Goal: Task Accomplishment & Management: Complete application form

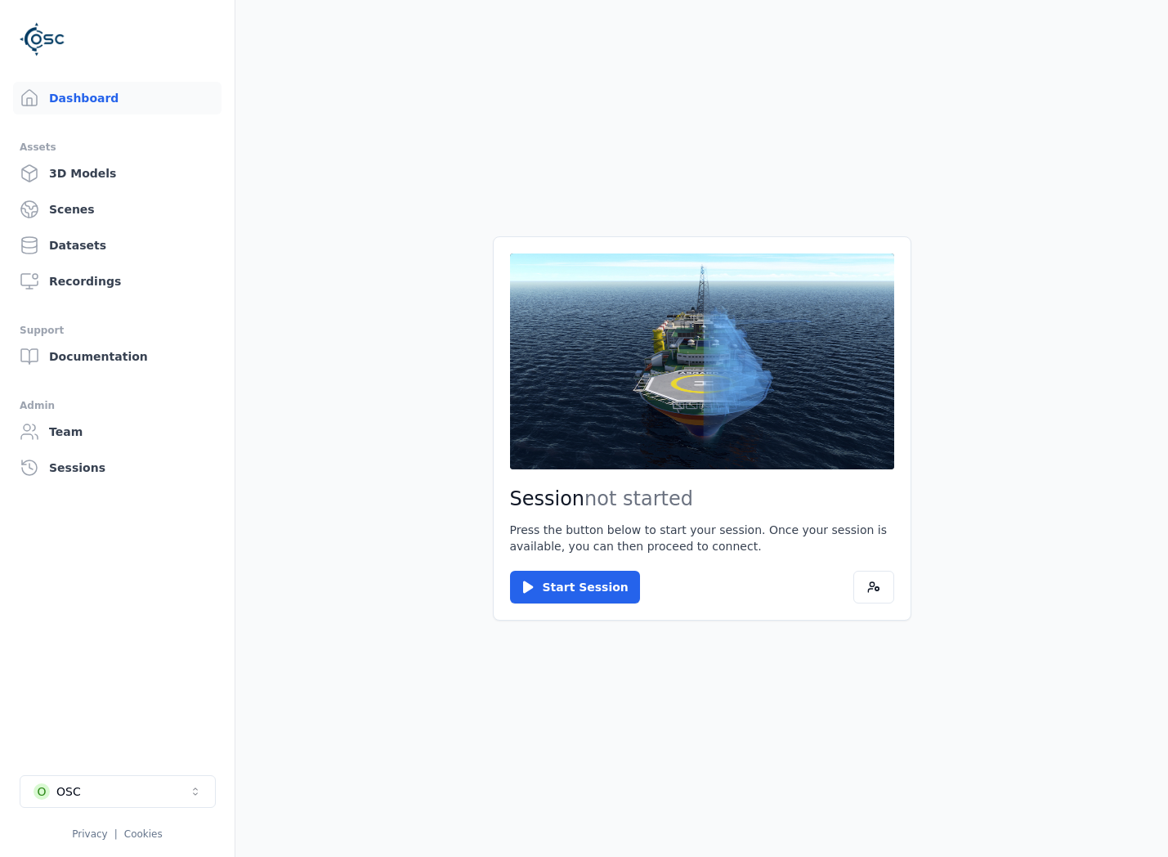
drag, startPoint x: 0, startPoint y: 0, endPoint x: 786, endPoint y: 689, distance: 1045.3
click at [821, 674] on main "Session not started Press the button below to start your session. Once your ses…" at bounding box center [701, 428] width 933 height 857
click at [98, 786] on button "O OSC" at bounding box center [118, 791] width 196 height 33
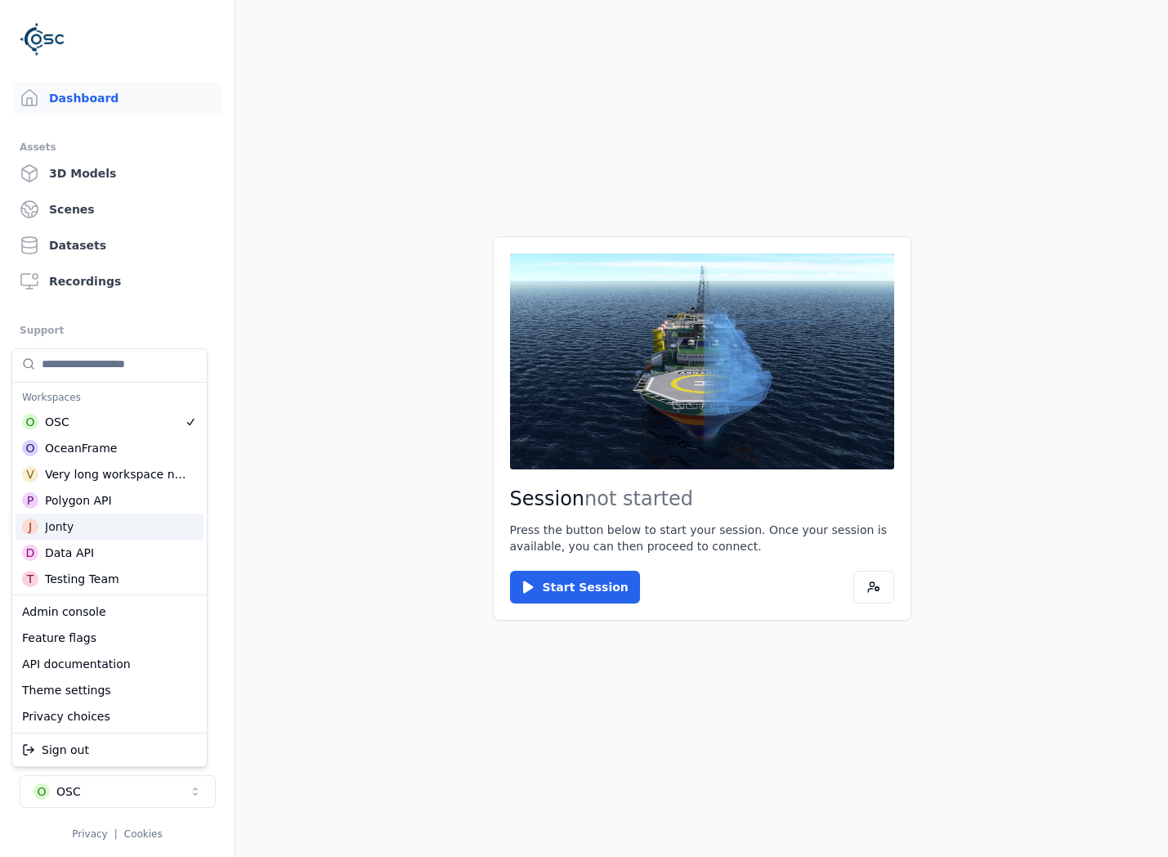
scroll to position [4, 0]
click at [309, 594] on html "Support Dashboard Assets 3D Models Scenes Datasets Recordings Support Documenta…" at bounding box center [584, 428] width 1168 height 857
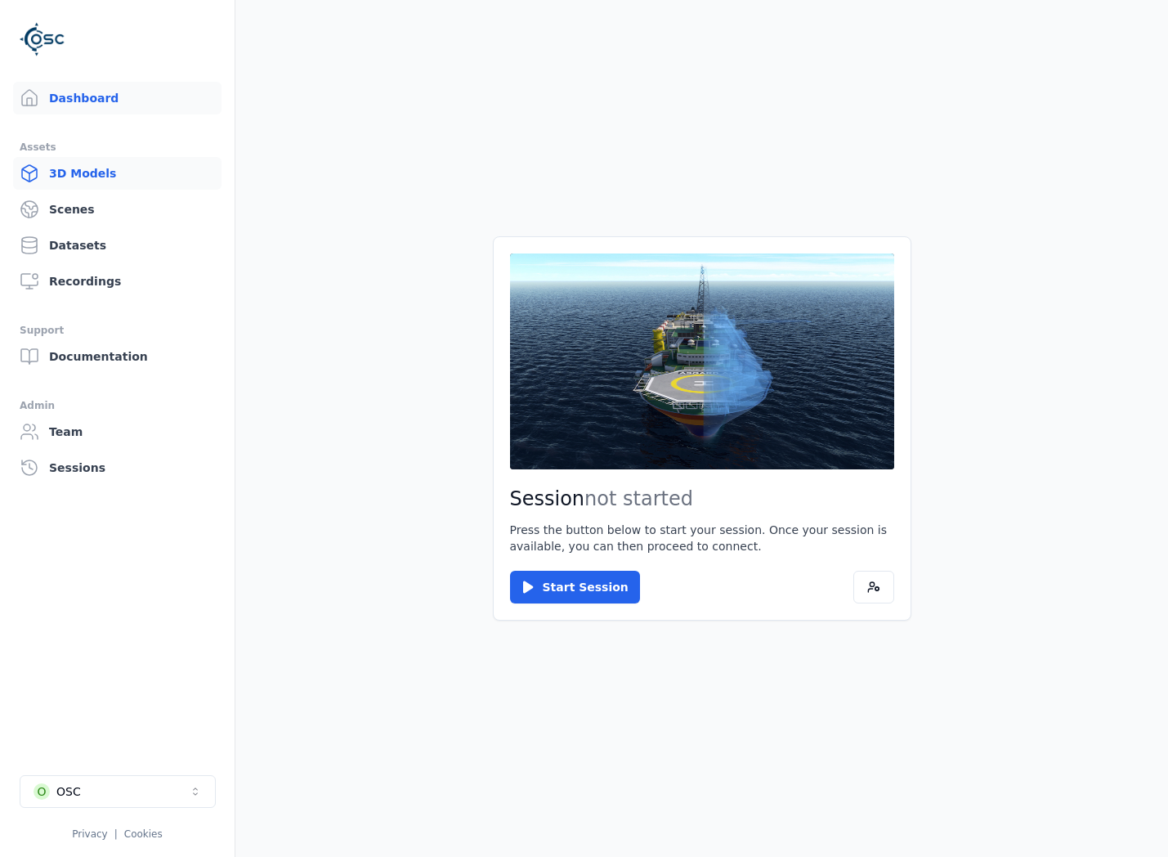
click at [96, 171] on link "3D Models" at bounding box center [117, 173] width 209 height 33
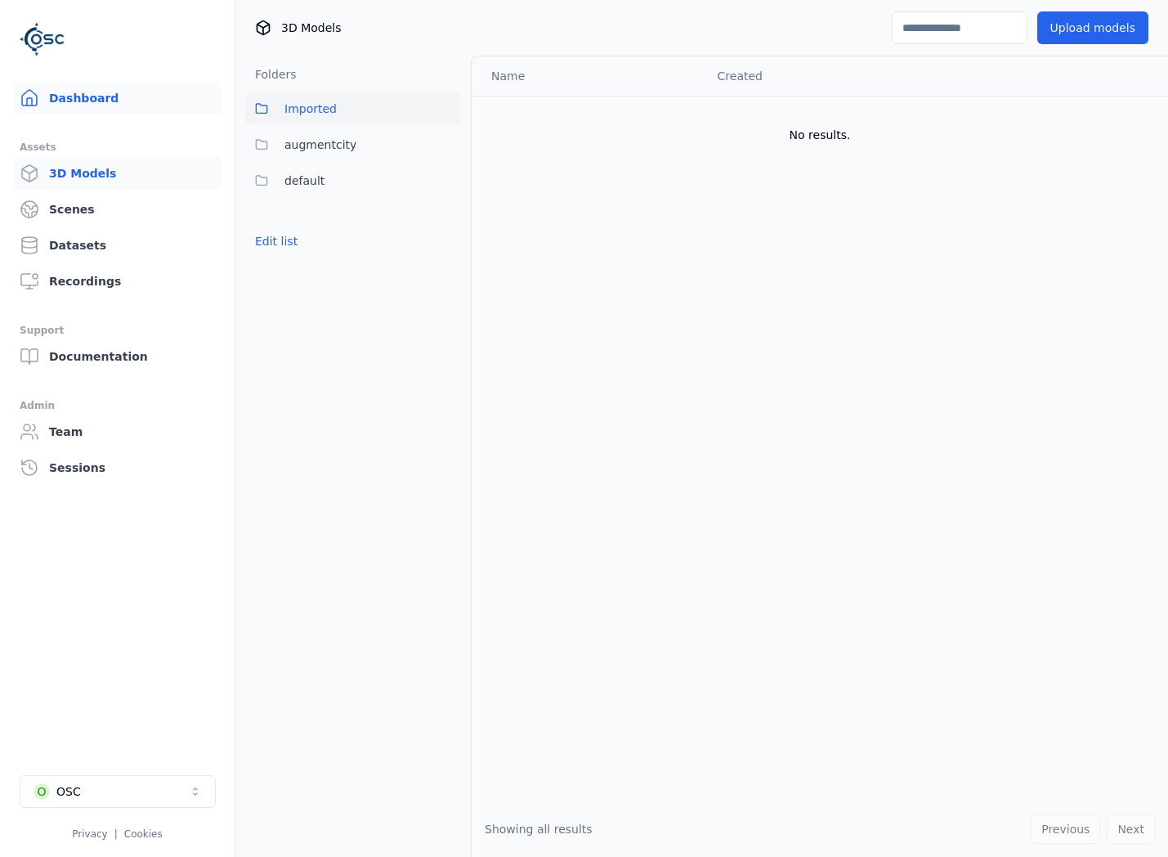
click at [114, 92] on link "Dashboard" at bounding box center [117, 98] width 209 height 33
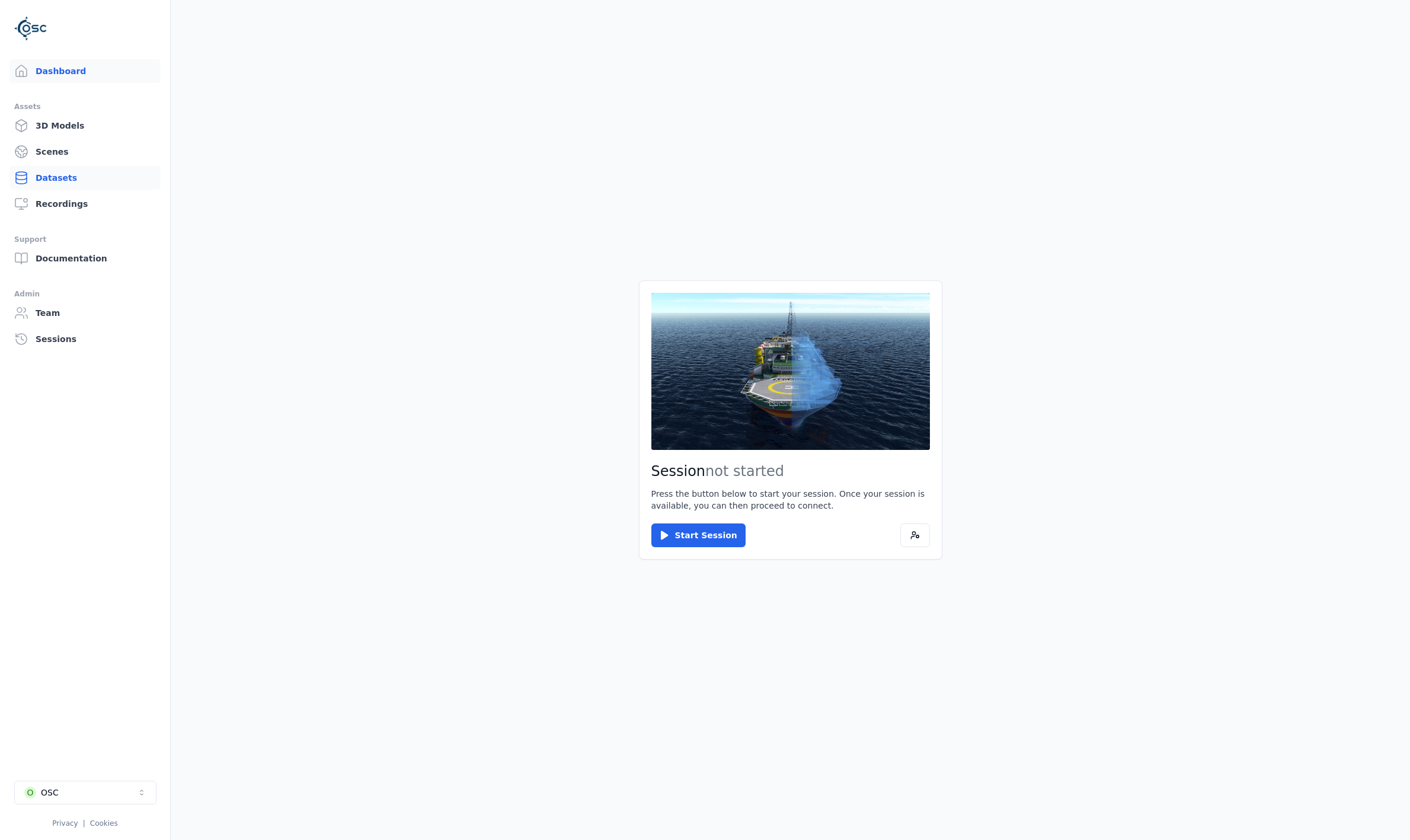
click at [54, 177] on link "Datasets" at bounding box center [85, 178] width 152 height 24
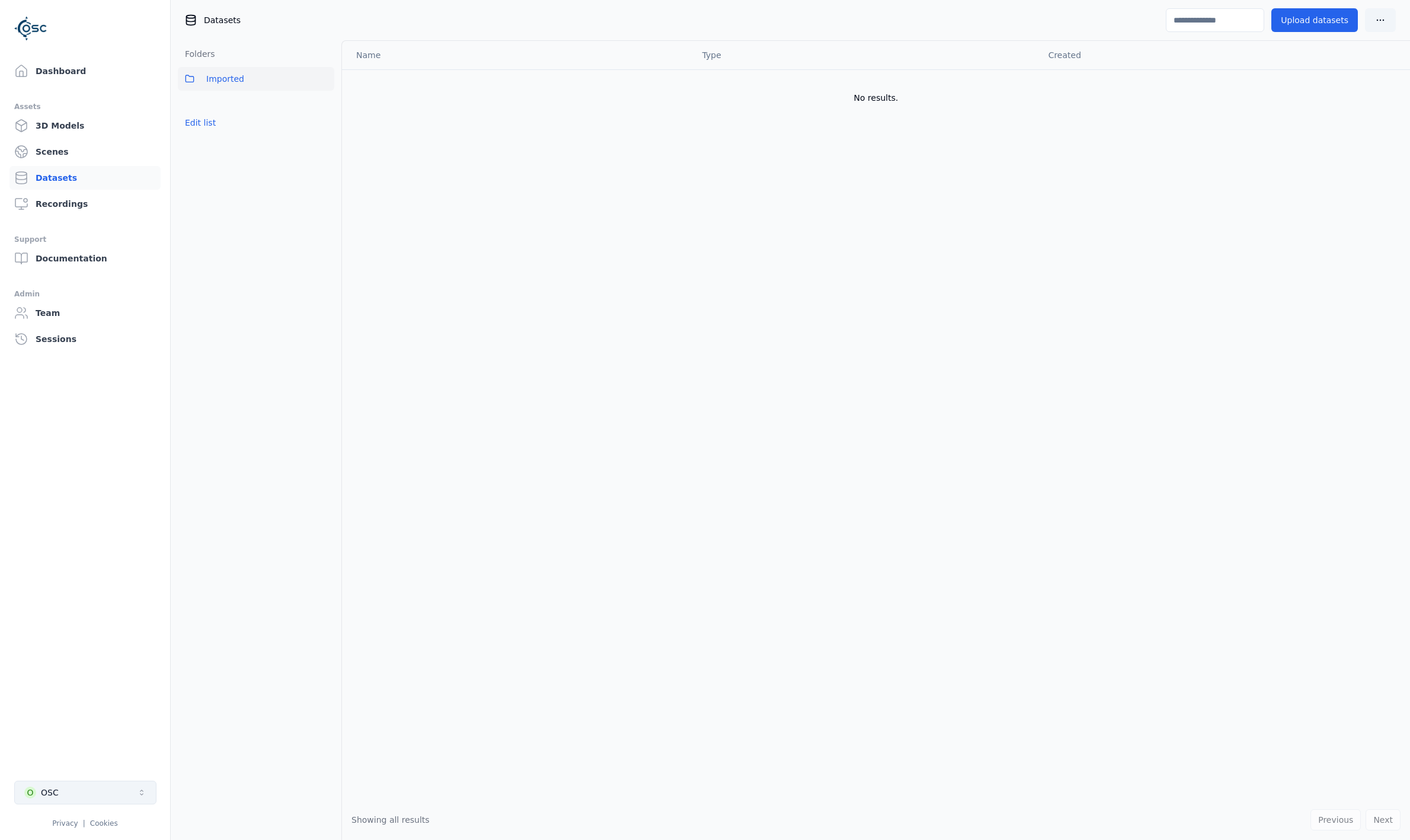
click at [76, 802] on button "O OSC" at bounding box center [86, 792] width 142 height 24
type input "**"
click at [86, 759] on div "D Data API" at bounding box center [80, 762] width 136 height 19
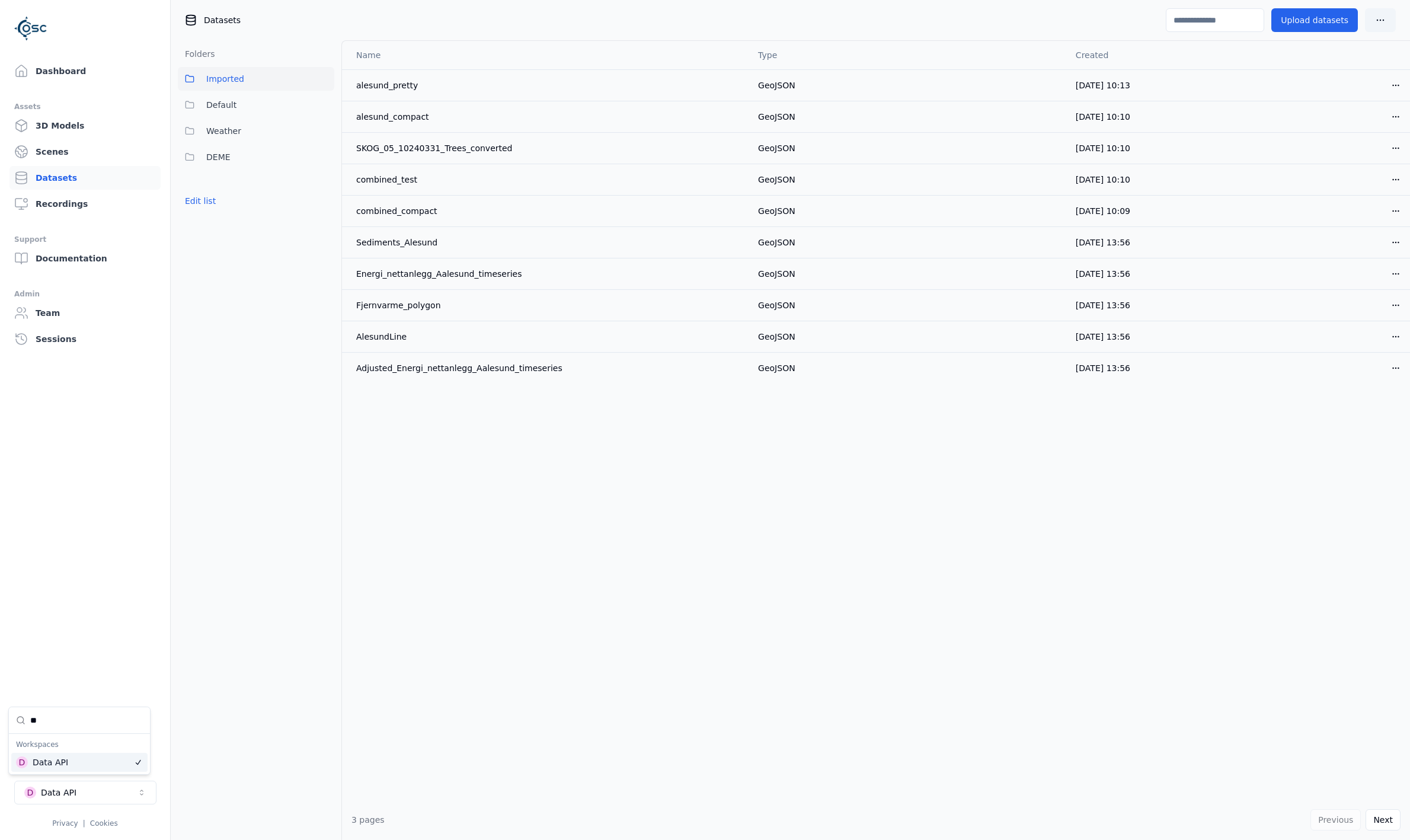
click at [434, 396] on html "Support Dashboard Assets 3D Models Scenes Datasets Recordings Support Documenta…" at bounding box center [705, 420] width 1410 height 840
click at [1375, 19] on html "Support Dashboard Assets 3D Models Scenes Datasets Recordings Support Documenta…" at bounding box center [705, 420] width 1410 height 840
click at [1328, 24] on html "Support Dashboard Assets 3D Models Scenes Datasets Recordings Support Documenta…" at bounding box center [705, 420] width 1410 height 840
click at [1374, 23] on html "Support Dashboard Assets 3D Models Scenes Datasets Recordings Support Documenta…" at bounding box center [705, 420] width 1410 height 840
click at [1367, 44] on div "Add data connection" at bounding box center [1352, 47] width 96 height 19
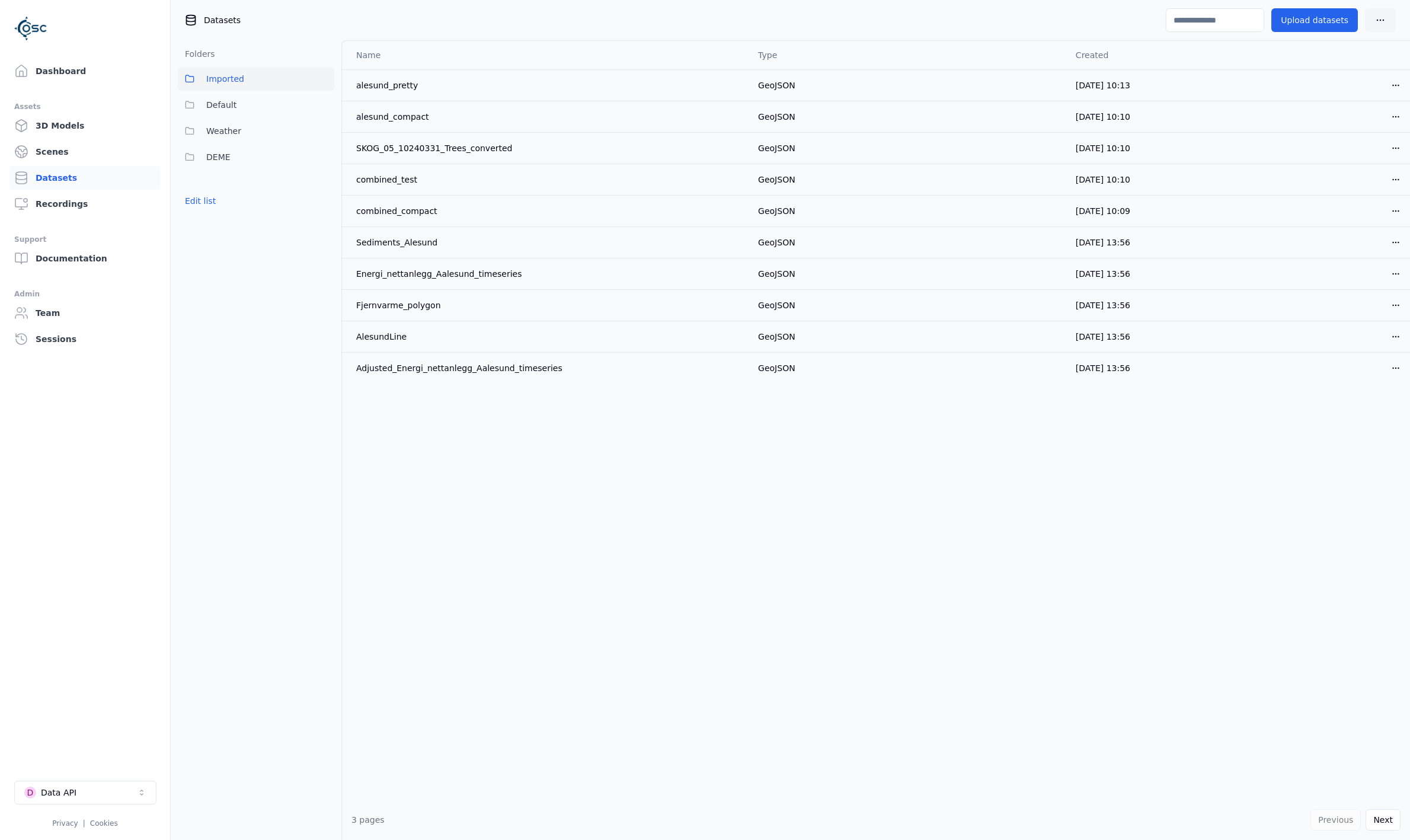
click at [1377, 24] on html "Support Dashboard Assets 3D Models Scenes Datasets Recordings Support Documenta…" at bounding box center [705, 420] width 1410 height 840
click at [1357, 52] on div "Add data connection" at bounding box center [1352, 47] width 96 height 19
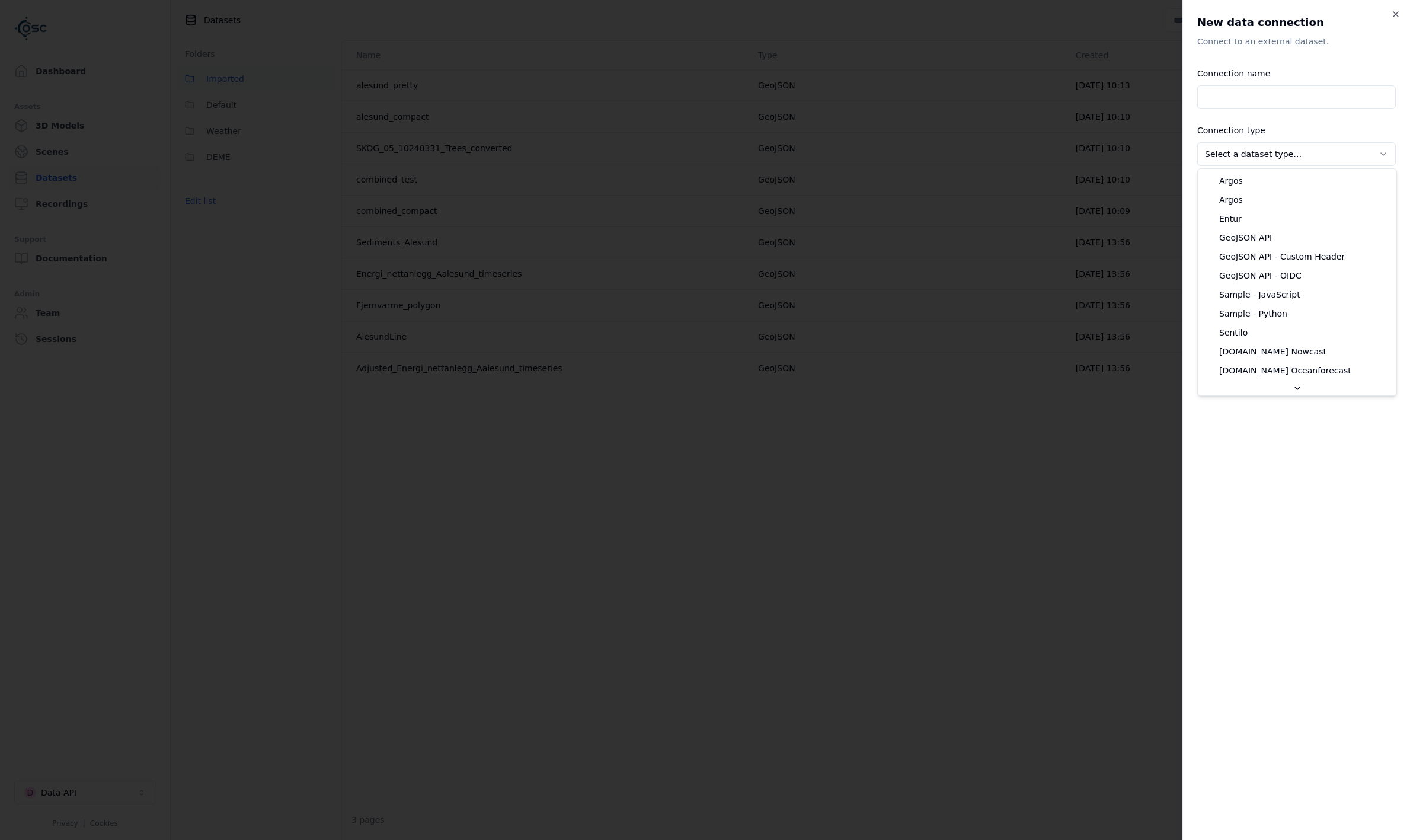
click at [1295, 148] on body "Support Dashboard Assets 3D Models Scenes Datasets Recordings Support Documenta…" at bounding box center [705, 420] width 1410 height 840
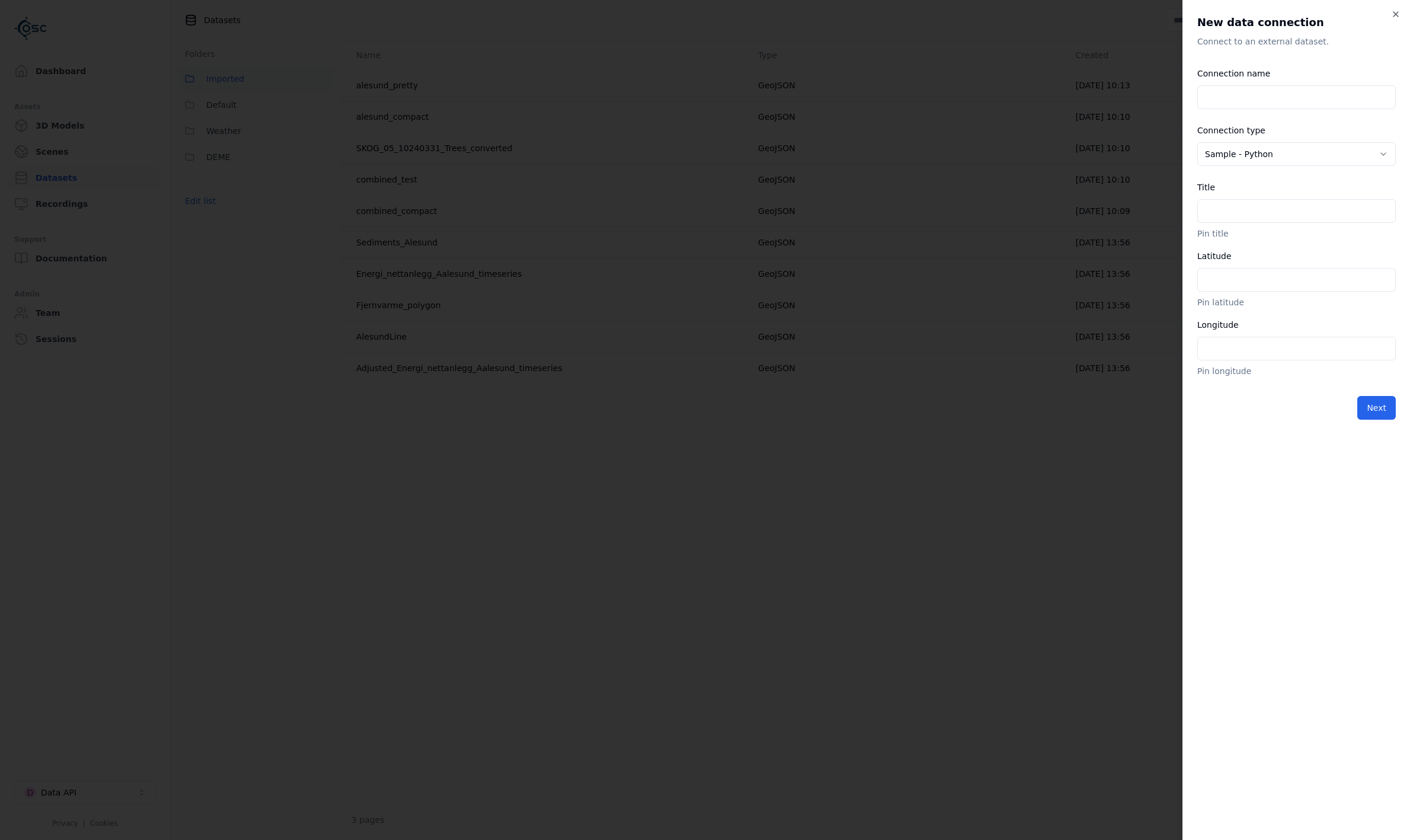
click at [1261, 106] on input "Connection name" at bounding box center [1297, 97] width 199 height 24
click at [1256, 149] on body "Support Dashboard Assets 3D Models Scenes Datasets Recordings Support Documenta…" at bounding box center [705, 420] width 1410 height 840
select select "**********"
click at [1266, 104] on input "Connection name" at bounding box center [1297, 97] width 199 height 24
type input "*******"
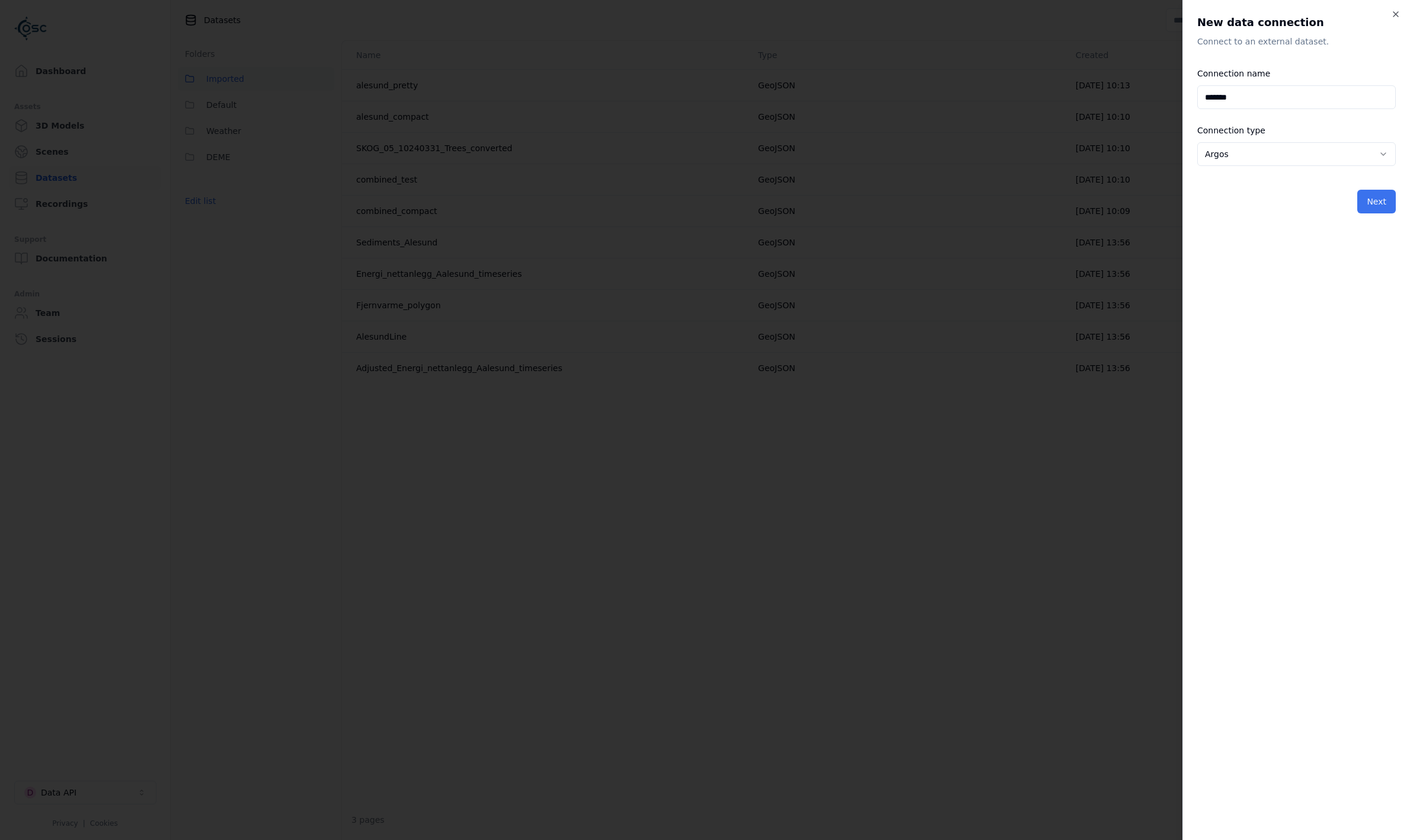
click at [1378, 200] on button "Next" at bounding box center [1377, 201] width 38 height 24
click at [1262, 199] on body "Support Dashboard Assets 3D Models Scenes Datasets Recordings Support Documenta…" at bounding box center [705, 420] width 1410 height 840
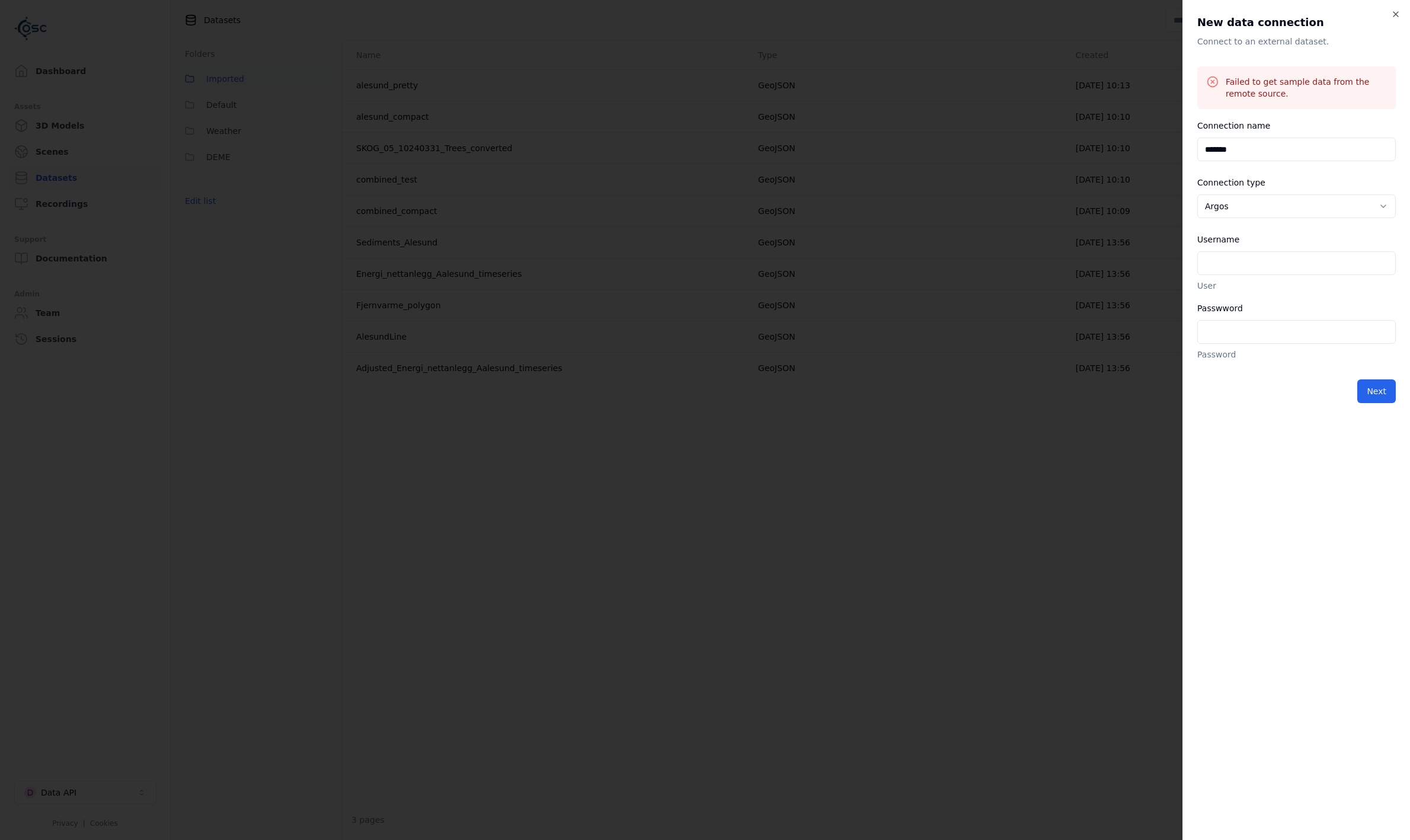
click at [1277, 208] on body "Support Dashboard Assets 3D Models Scenes Datasets Recordings Support Documenta…" at bounding box center [705, 420] width 1410 height 840
select select "**********"
click at [1382, 255] on button "Next" at bounding box center [1377, 254] width 38 height 24
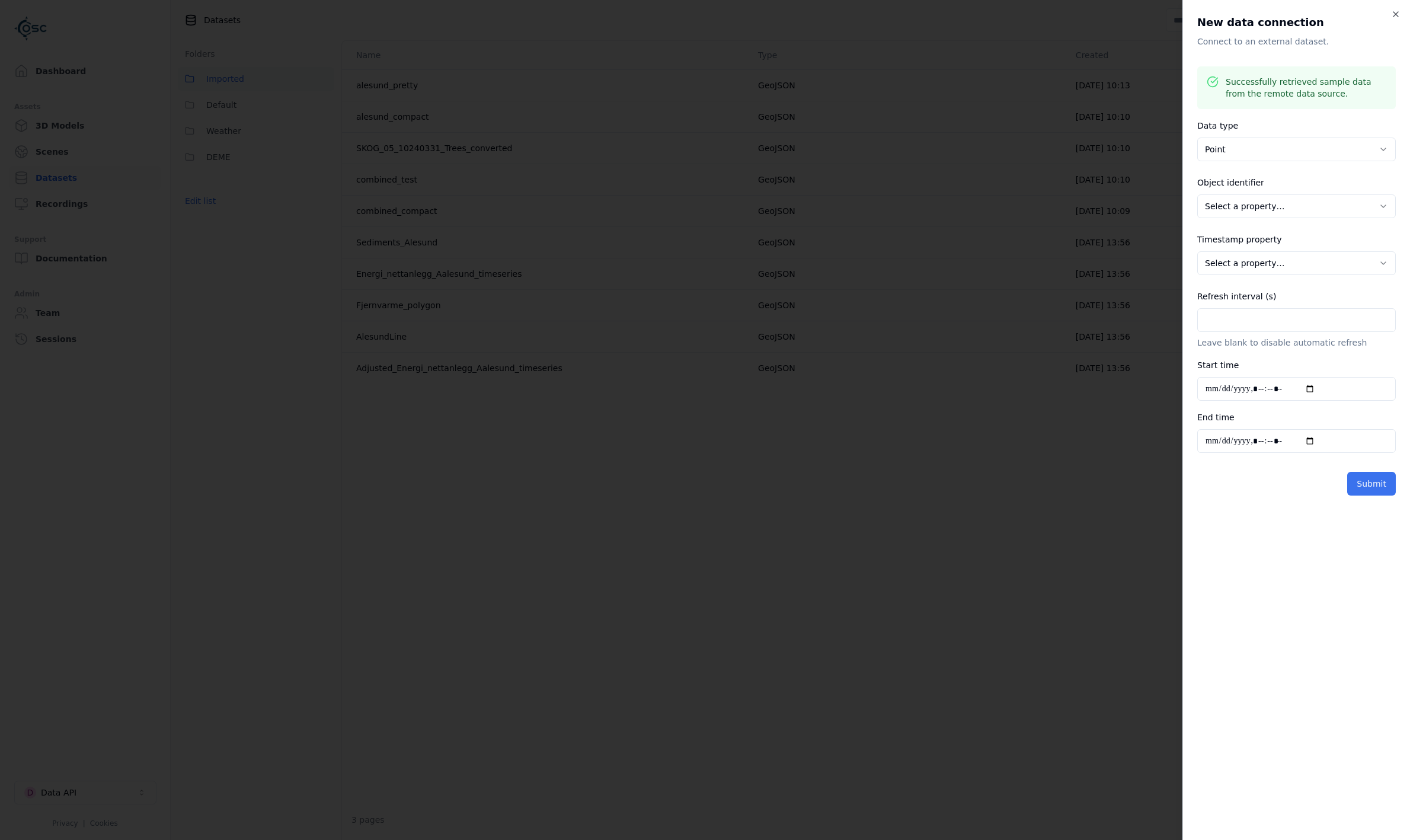
click at [1376, 483] on button "Submit" at bounding box center [1372, 483] width 49 height 24
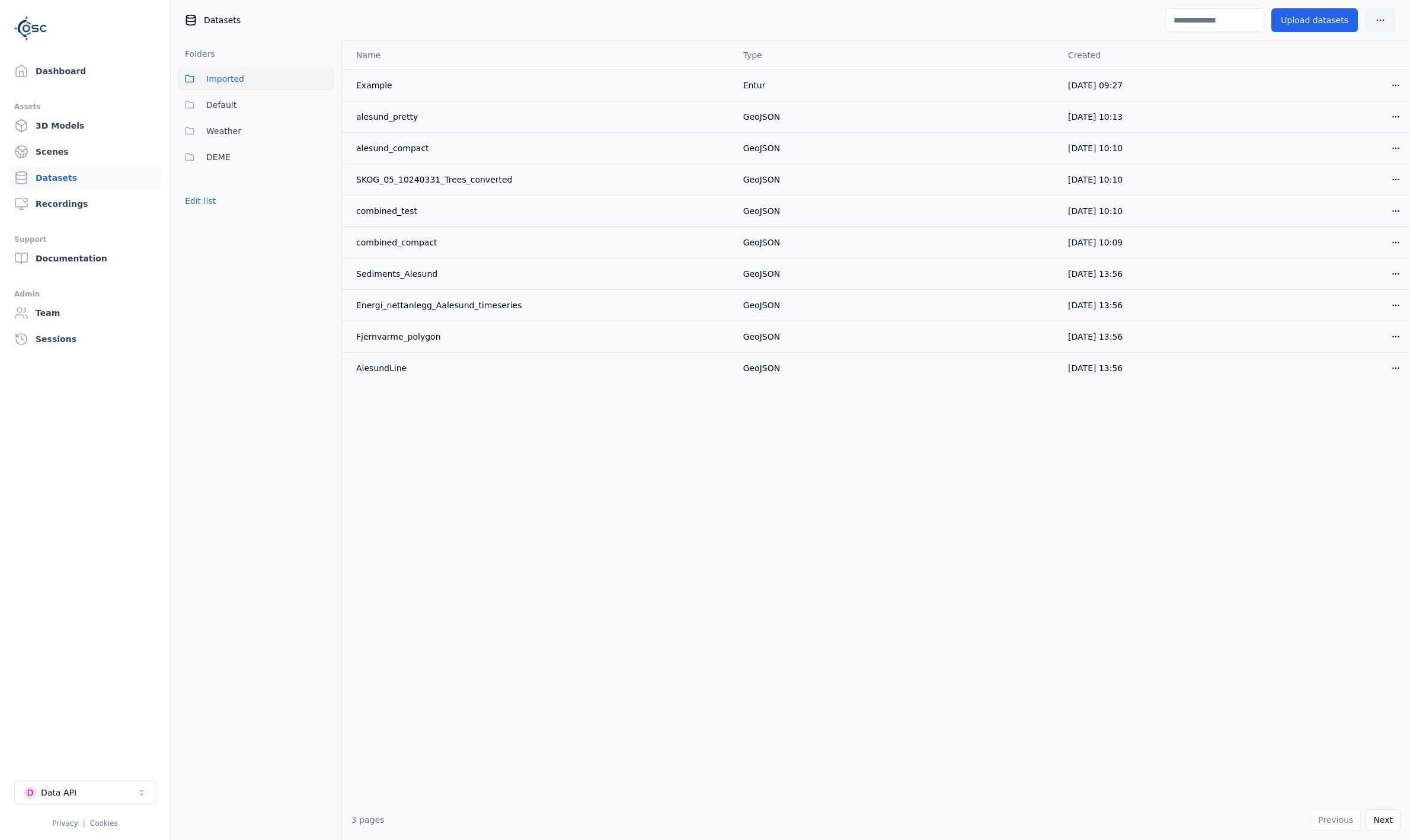
click at [1396, 84] on html "Support Dashboard Assets 3D Models Scenes Datasets Recordings Support Documenta…" at bounding box center [705, 420] width 1410 height 840
click at [1377, 116] on div "Rename" at bounding box center [1361, 112] width 70 height 19
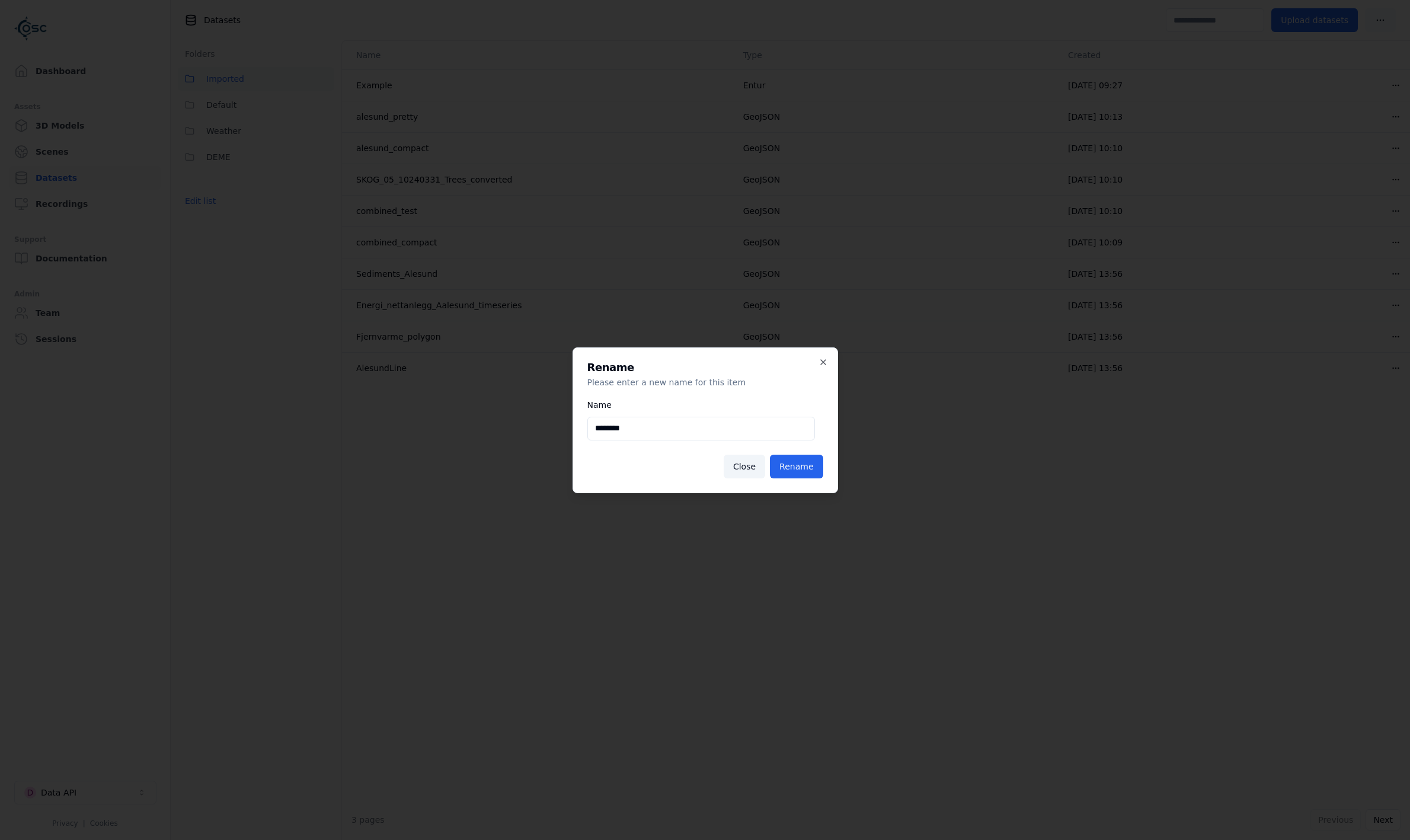
type input "********"
click at [770, 454] on button "Rename" at bounding box center [796, 466] width 53 height 24
